Goal: Consume media (video, audio): Consume media (video, audio)

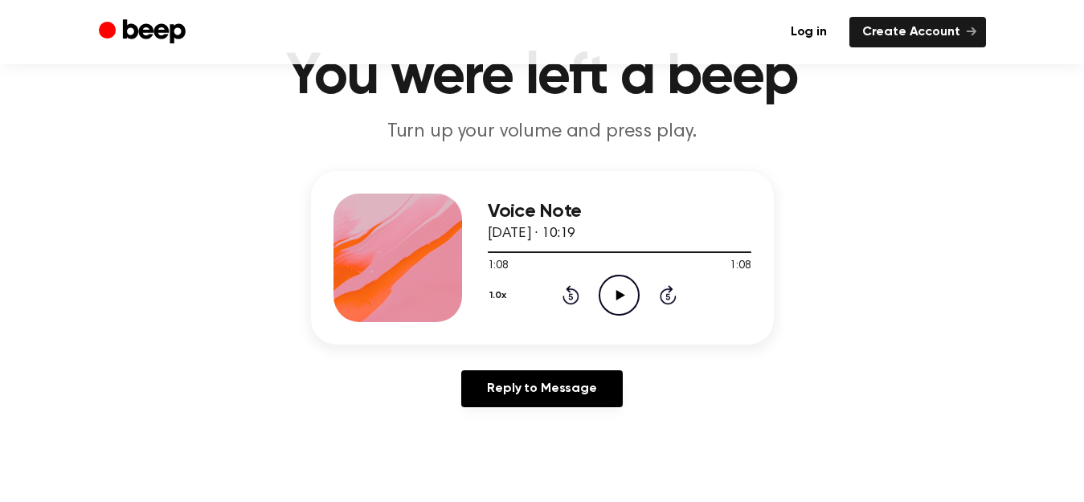
click at [621, 294] on icon at bounding box center [620, 295] width 9 height 10
click at [621, 297] on icon at bounding box center [618, 295] width 7 height 10
drag, startPoint x: 513, startPoint y: 247, endPoint x: 489, endPoint y: 254, distance: 24.4
click at [489, 254] on div at bounding box center [620, 251] width 264 height 13
click at [628, 296] on icon "Play Audio" at bounding box center [619, 295] width 41 height 41
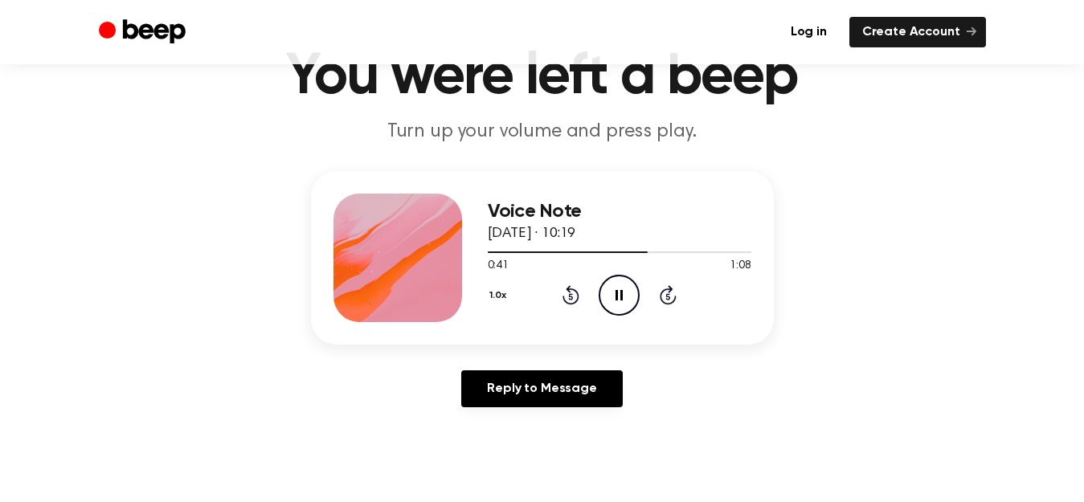
click at [626, 294] on icon "Pause Audio" at bounding box center [619, 295] width 41 height 41
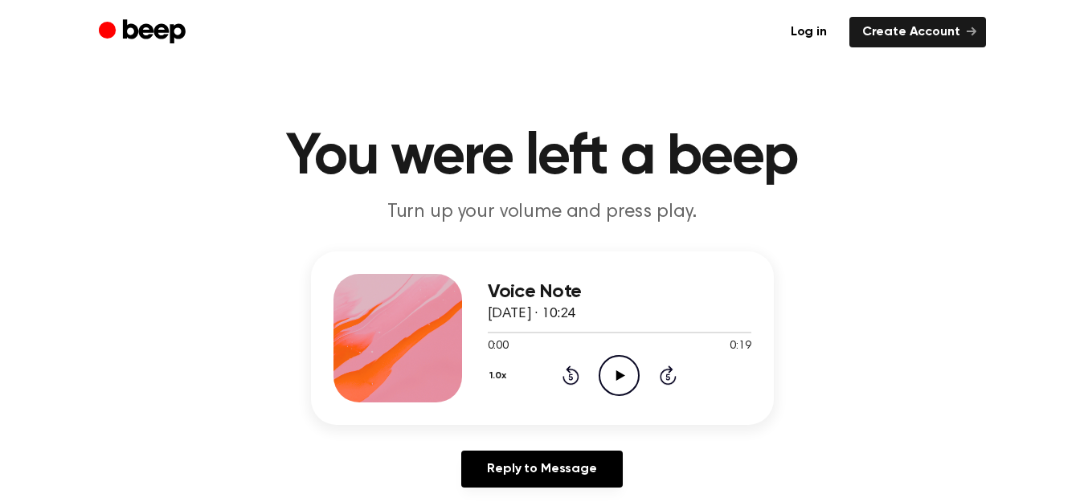
click at [623, 382] on icon "Play Audio" at bounding box center [619, 375] width 41 height 41
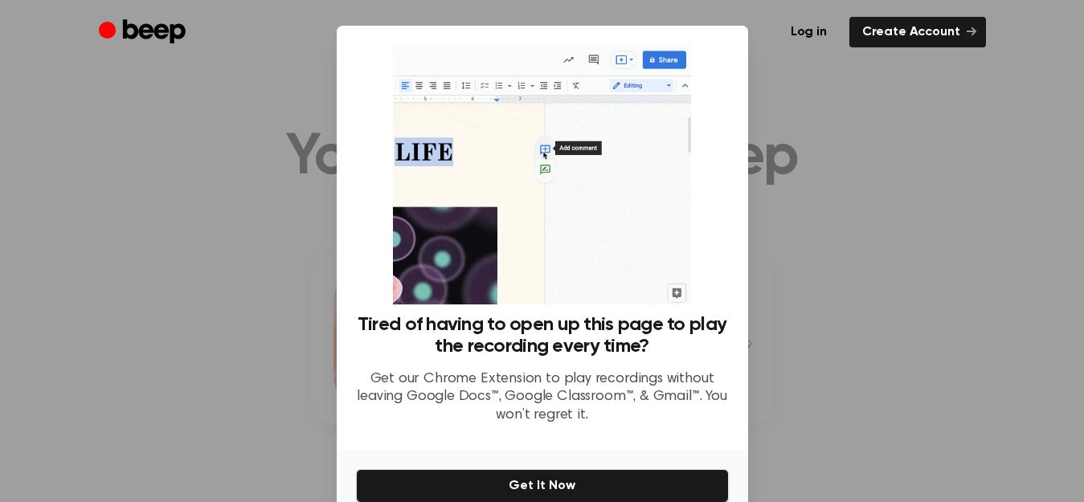
click at [931, 209] on div at bounding box center [542, 251] width 1084 height 502
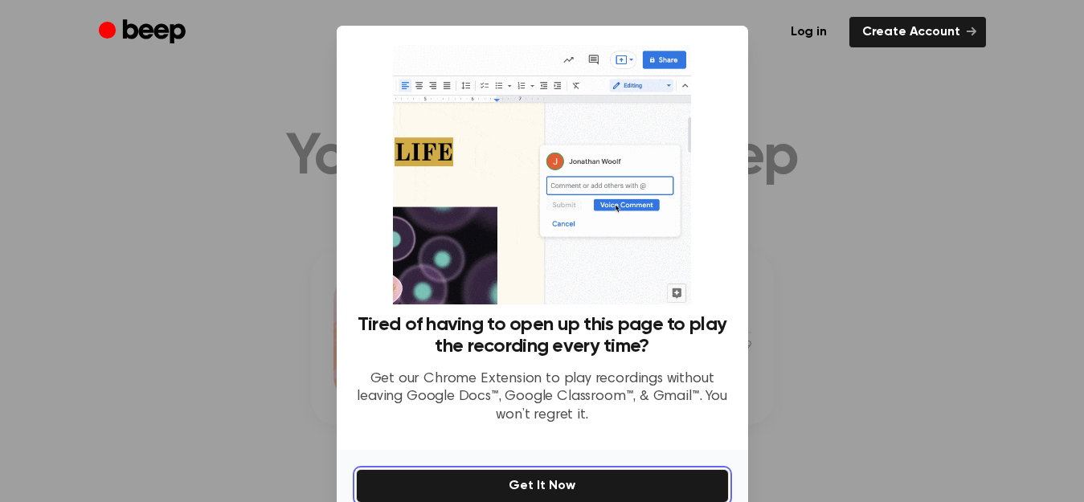
click at [522, 478] on button "Get It Now" at bounding box center [542, 486] width 373 height 34
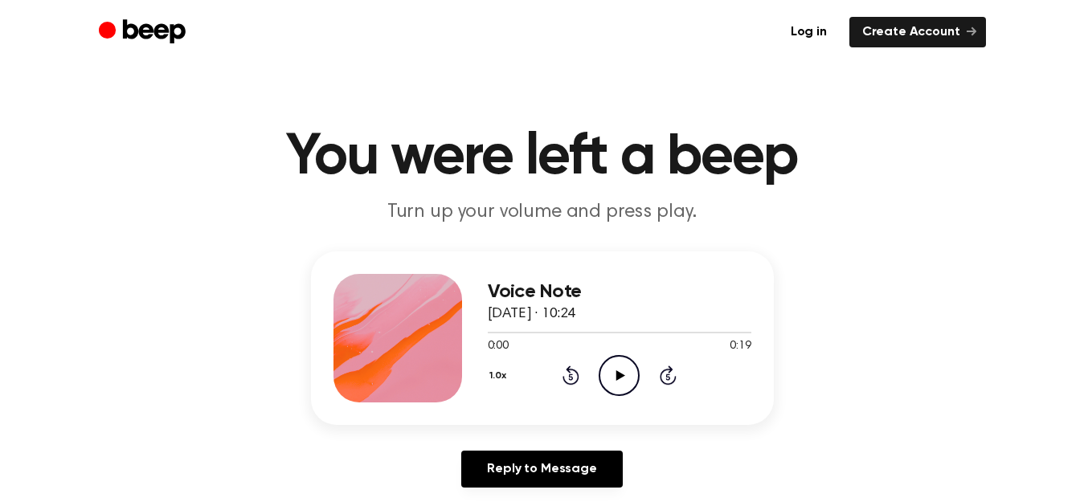
click at [626, 377] on icon "Play Audio" at bounding box center [619, 375] width 41 height 41
click at [622, 372] on icon "Play Audio" at bounding box center [619, 375] width 41 height 41
